Goal: Task Accomplishment & Management: Manage account settings

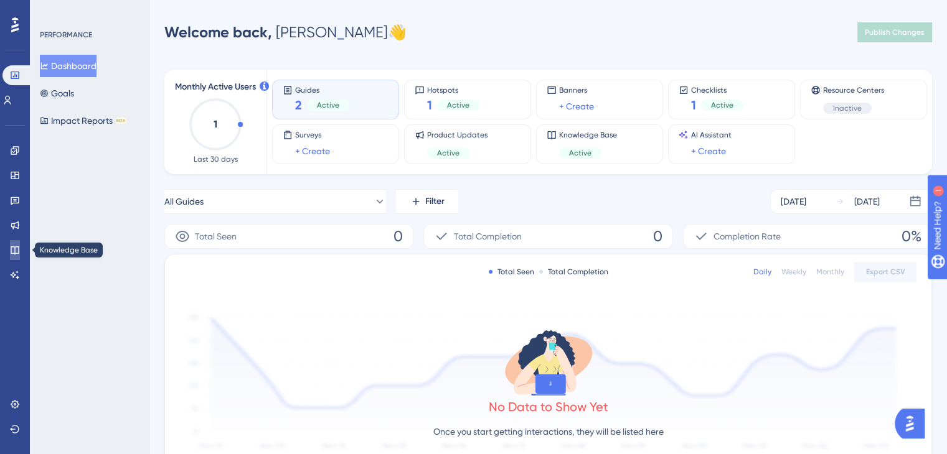
click at [13, 247] on icon at bounding box center [15, 250] width 10 height 10
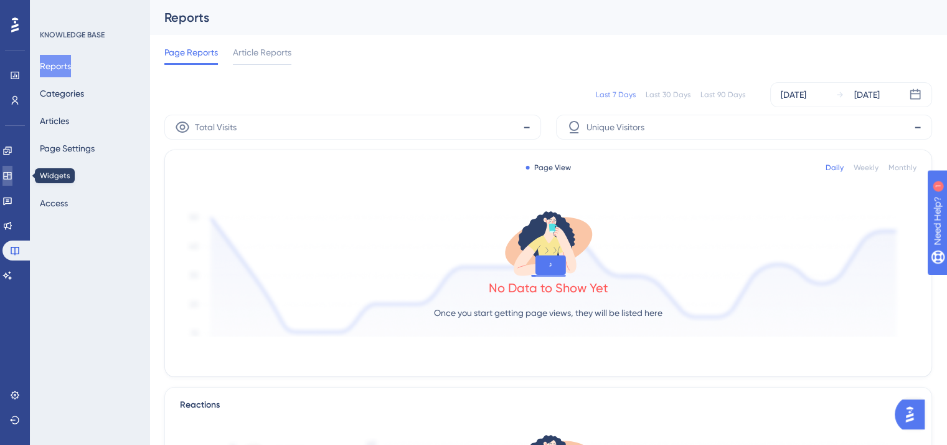
click at [11, 172] on icon at bounding box center [7, 175] width 8 height 7
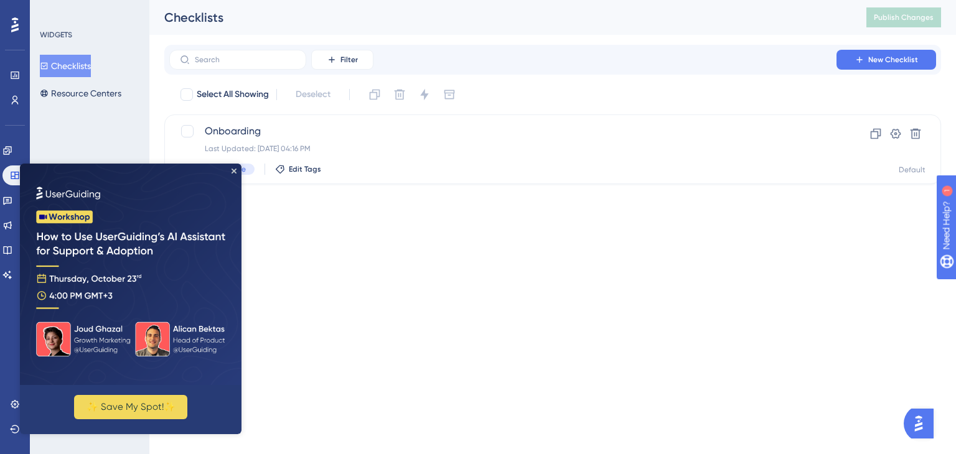
click at [463, 224] on html "Performance Users Engagement Widgets Feedback Product Updates Knowledge Base AI…" at bounding box center [478, 112] width 956 height 224
click at [237, 170] on img at bounding box center [131, 275] width 222 height 222
click at [233, 172] on icon "Close Preview" at bounding box center [234, 171] width 5 height 5
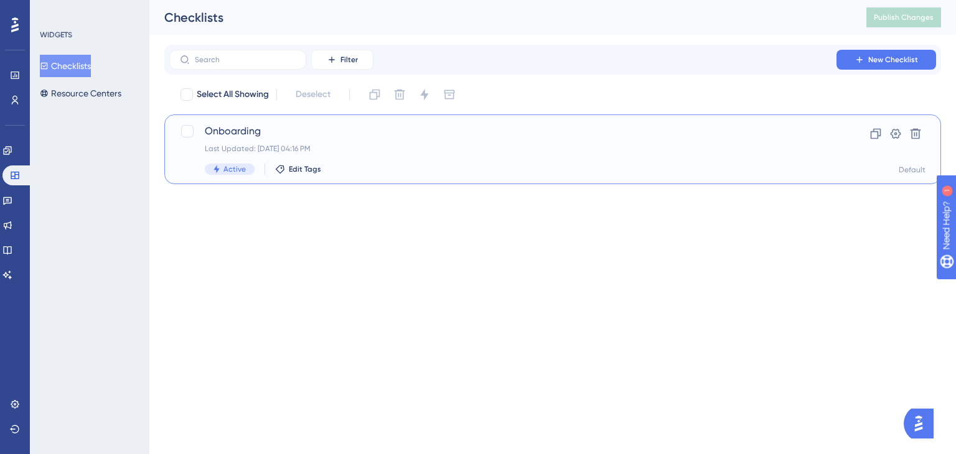
click at [403, 152] on div "Last Updated: [DATE] 04:16 PM" at bounding box center [503, 149] width 596 height 10
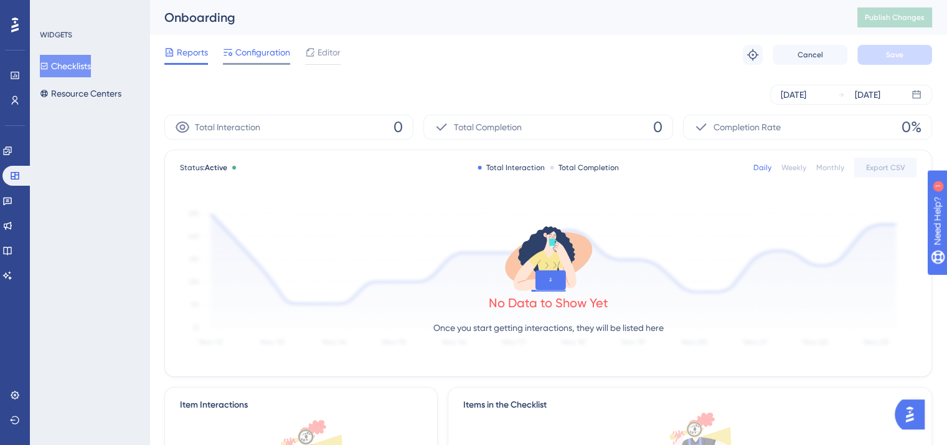
click at [272, 57] on span "Configuration" at bounding box center [262, 52] width 55 height 15
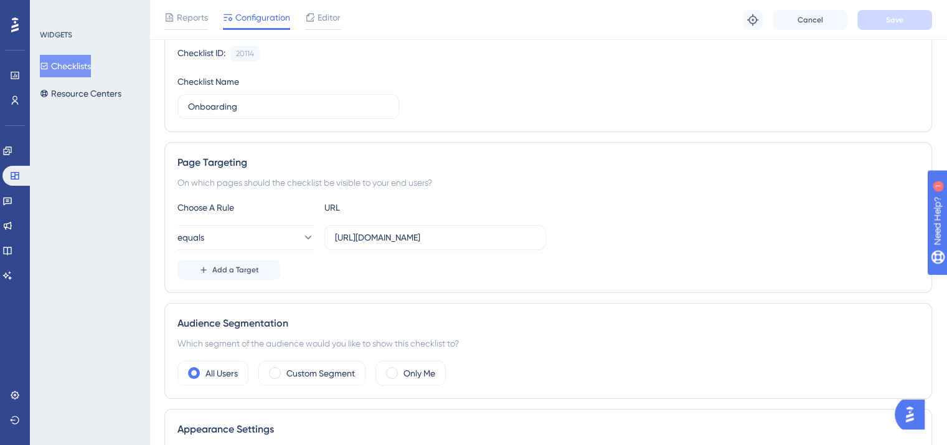
scroll to position [124, 0]
click at [301, 238] on icon at bounding box center [307, 236] width 12 height 12
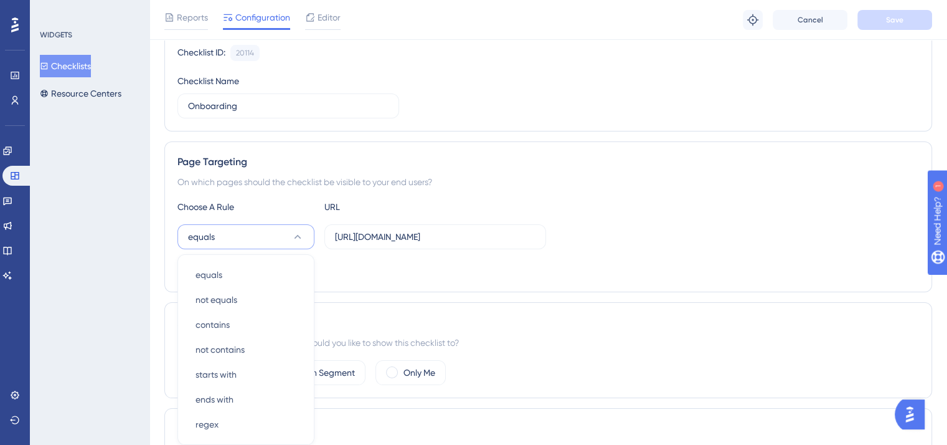
scroll to position [250, 0]
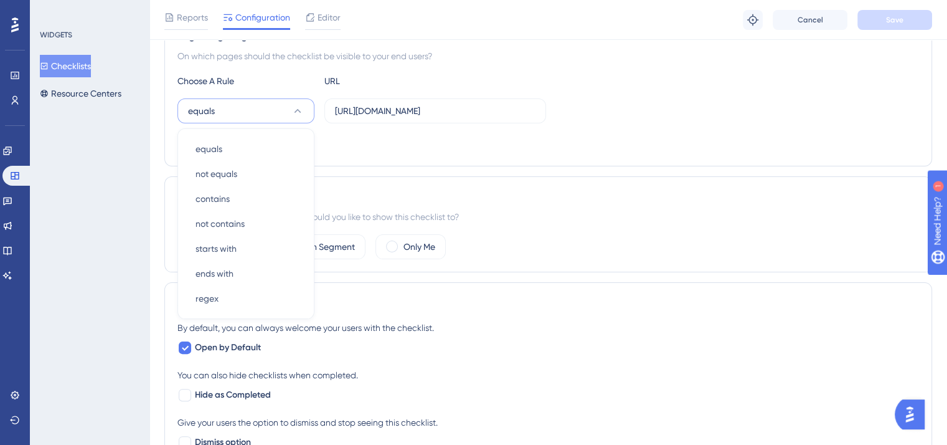
click at [525, 157] on div "Page Targeting On which pages should the checklist be visible to your end users…" at bounding box center [548, 91] width 768 height 151
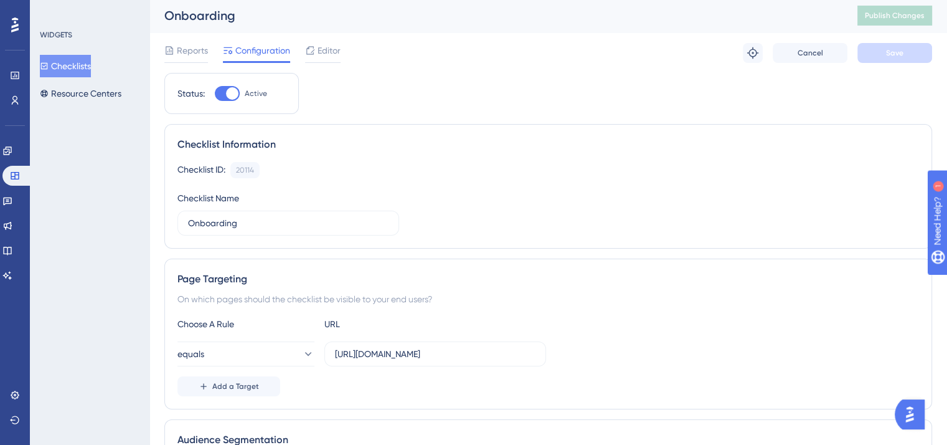
scroll to position [0, 0]
click at [289, 356] on button "equals" at bounding box center [245, 355] width 137 height 25
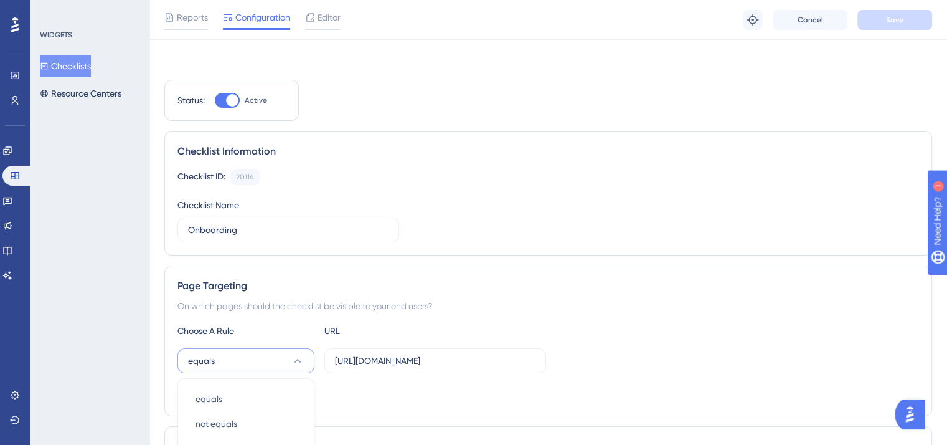
scroll to position [250, 0]
